Goal: Task Accomplishment & Management: Use online tool/utility

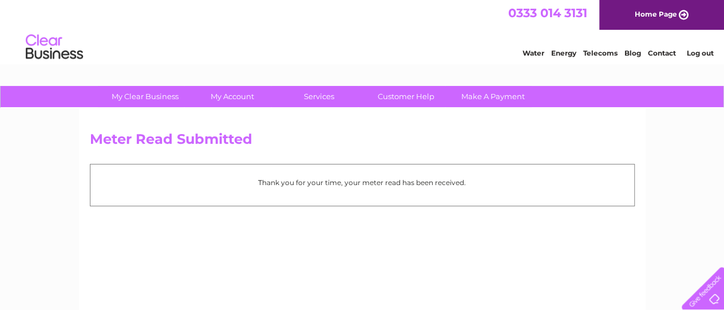
click at [536, 51] on link "Water" at bounding box center [534, 53] width 22 height 9
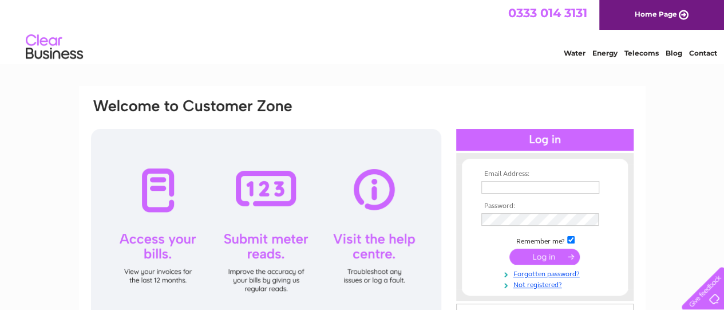
type input "william.frew@yahoo.com"
click at [546, 255] on input "submit" at bounding box center [545, 257] width 70 height 16
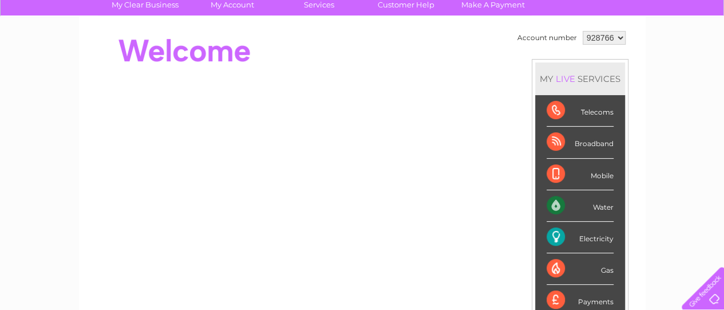
scroll to position [93, 0]
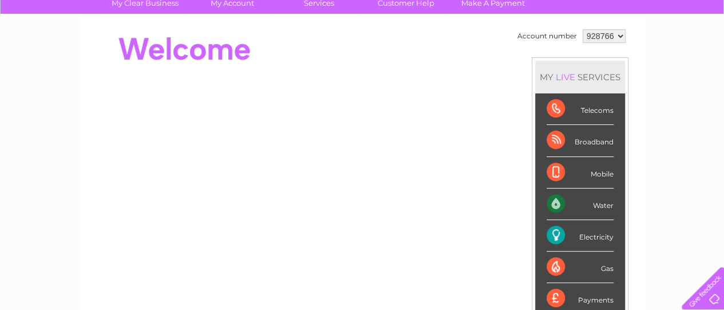
click at [558, 203] on div "Water" at bounding box center [580, 203] width 67 height 31
click at [552, 203] on div "Water" at bounding box center [580, 203] width 67 height 31
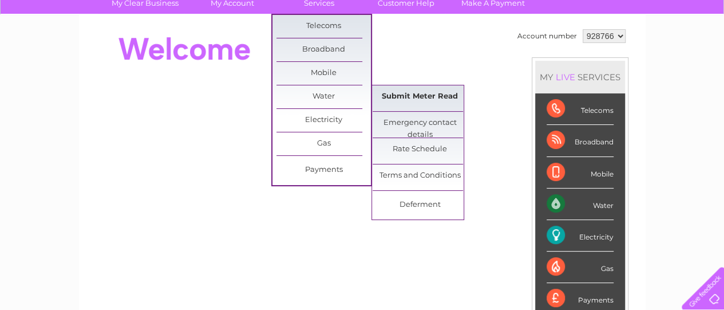
click at [397, 100] on link "Submit Meter Read" at bounding box center [420, 96] width 94 height 23
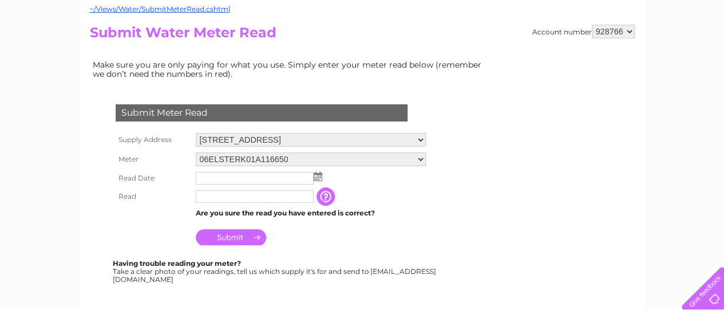
scroll to position [116, 0]
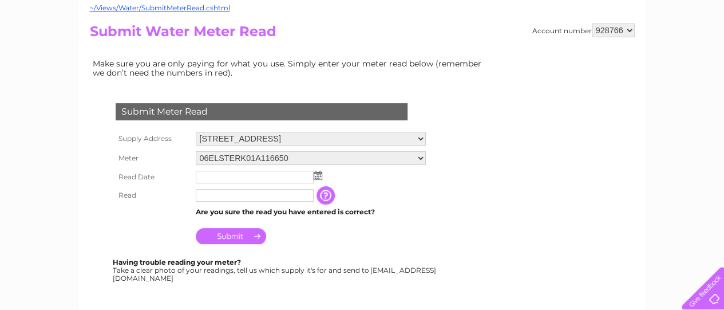
click at [316, 175] on img at bounding box center [318, 175] width 9 height 9
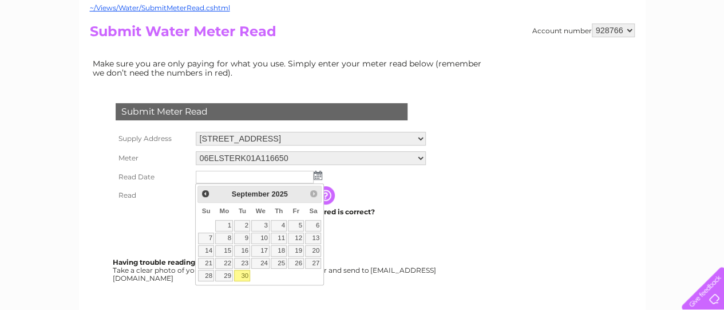
click at [244, 274] on link "30" at bounding box center [242, 275] width 16 height 11
type input "2025/09/30"
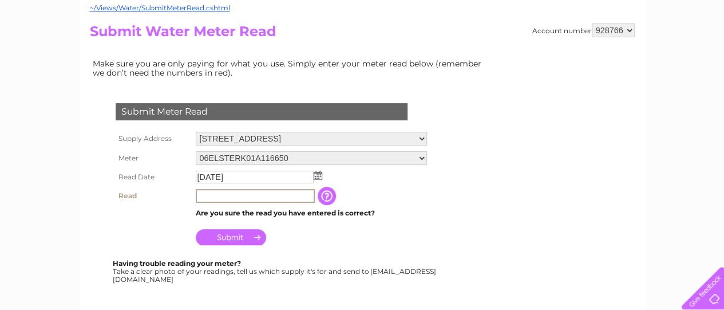
click at [219, 194] on input "text" at bounding box center [255, 196] width 119 height 14
type input "862"
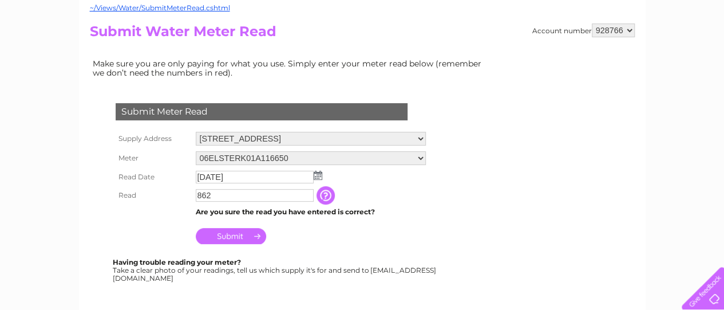
click at [228, 236] on input "Submit" at bounding box center [231, 236] width 70 height 16
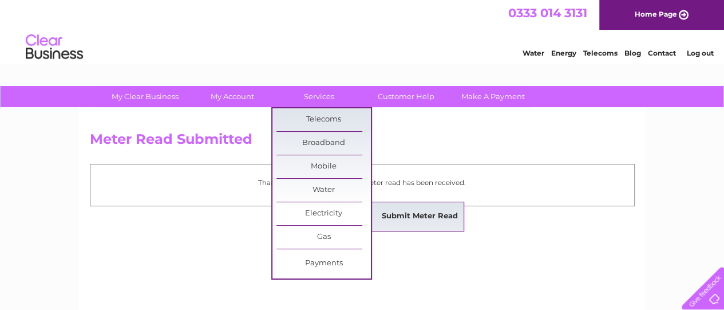
click at [395, 217] on link "Submit Meter Read" at bounding box center [420, 216] width 94 height 23
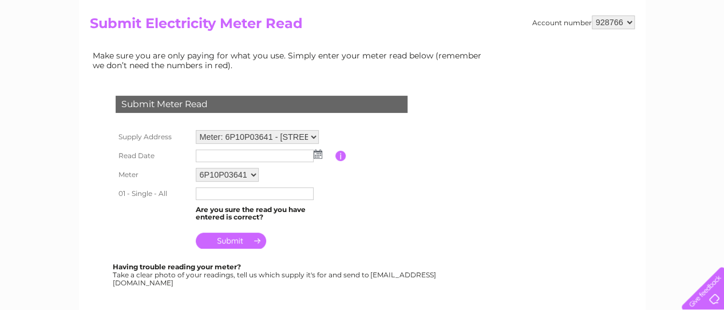
scroll to position [119, 0]
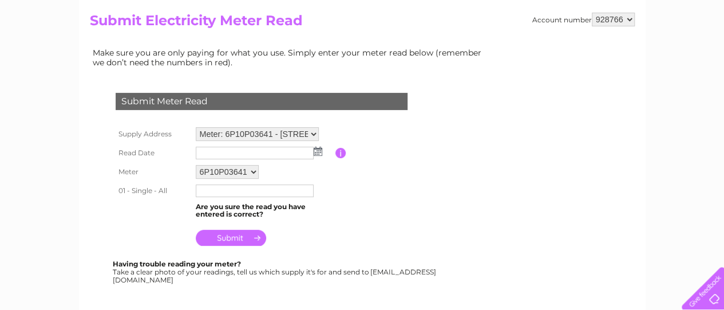
click at [318, 152] on img at bounding box center [318, 151] width 9 height 9
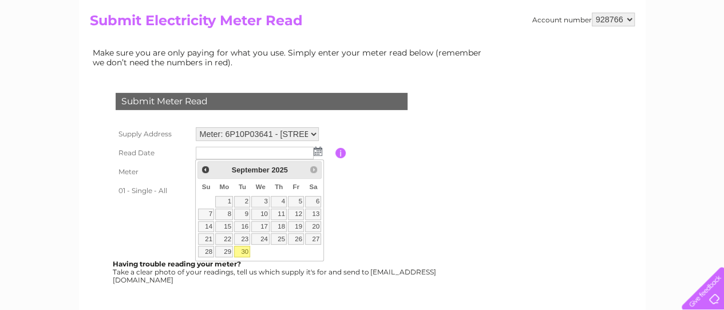
click at [242, 248] on link "30" at bounding box center [242, 251] width 16 height 11
type input "2025/09/30"
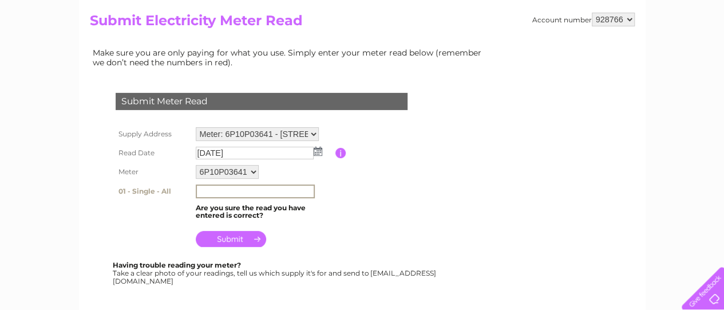
click at [216, 190] on input "text" at bounding box center [255, 191] width 119 height 14
click at [229, 193] on input "57072" at bounding box center [255, 191] width 119 height 14
type input "5"
click at [229, 193] on input "text" at bounding box center [255, 191] width 119 height 14
type input "57072"
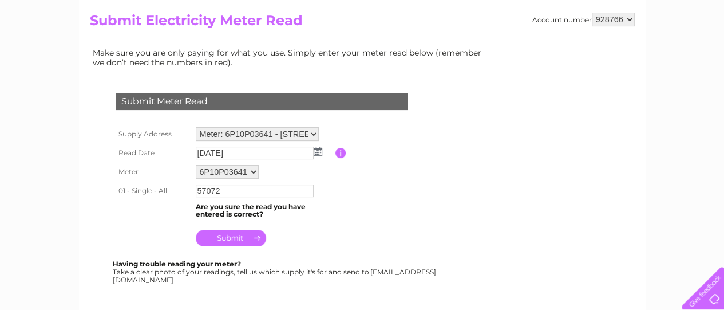
click at [226, 239] on input "submit" at bounding box center [231, 238] width 70 height 16
